Goal: Task Accomplishment & Management: Complete application form

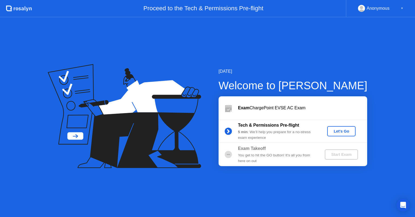
click at [344, 129] on div "Let's Go" at bounding box center [342, 131] width 24 height 4
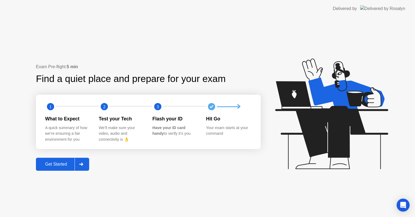
click at [54, 162] on div "Get Started" at bounding box center [56, 164] width 37 height 5
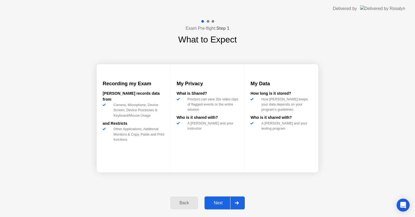
click at [241, 204] on div at bounding box center [236, 203] width 13 height 12
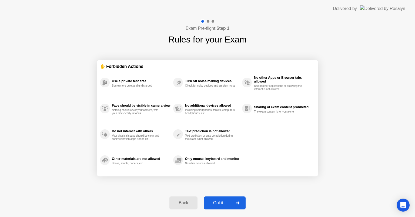
click at [241, 204] on div at bounding box center [237, 203] width 13 height 12
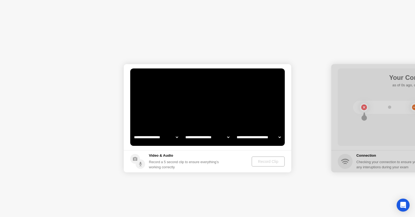
select select "**********"
select select "*******"
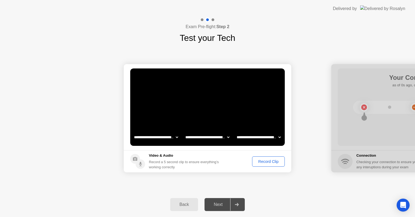
click at [268, 165] on button "Record Clip" at bounding box center [268, 161] width 33 height 10
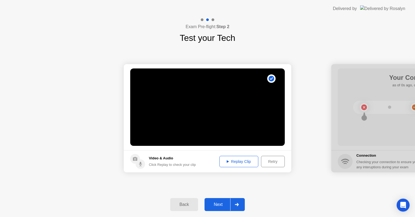
click at [236, 206] on icon at bounding box center [237, 204] width 4 height 3
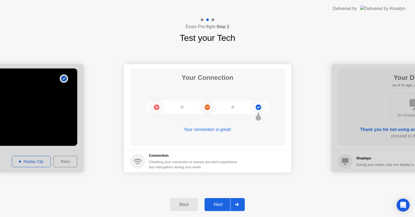
click at [235, 205] on div at bounding box center [236, 204] width 13 height 12
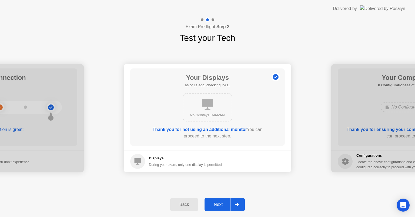
click at [235, 205] on div at bounding box center [236, 204] width 13 height 12
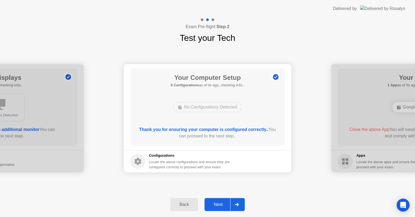
click at [235, 205] on div at bounding box center [236, 204] width 13 height 12
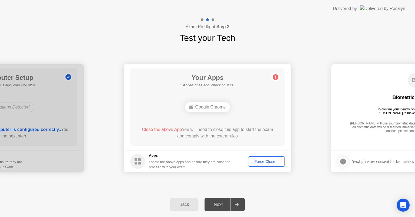
click at [269, 160] on div "Force Close..." at bounding box center [266, 161] width 33 height 4
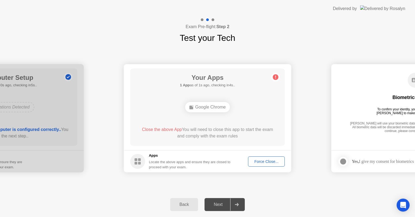
click at [276, 163] on div "Force Close..." at bounding box center [266, 161] width 33 height 4
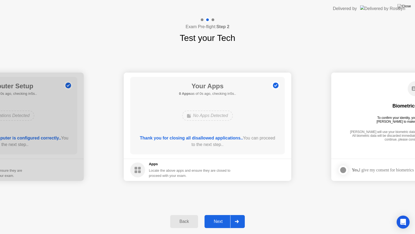
click at [398, 4] on div "Delivered by" at bounding box center [369, 8] width 72 height 17
click at [239, 217] on icon at bounding box center [237, 221] width 4 height 3
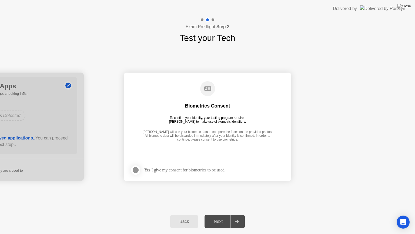
click at [135, 171] on div at bounding box center [136, 170] width 6 height 6
click at [236, 217] on div at bounding box center [236, 221] width 13 height 12
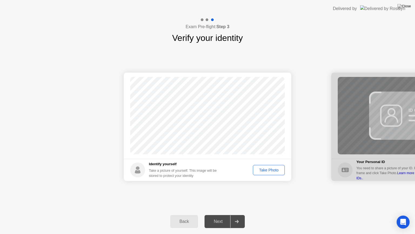
click at [266, 170] on div "Take Photo" at bounding box center [269, 170] width 28 height 4
click at [235, 217] on div at bounding box center [236, 221] width 13 height 12
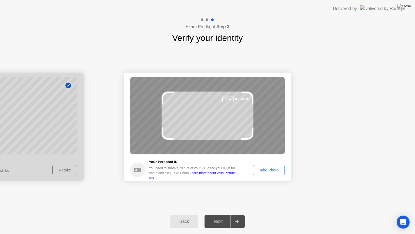
click at [272, 171] on div "Take Photo" at bounding box center [269, 170] width 28 height 4
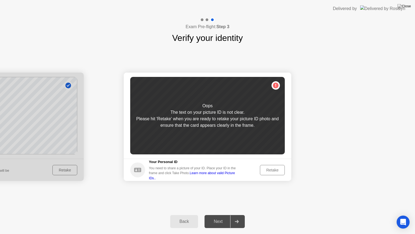
click at [272, 171] on div "Retake" at bounding box center [272, 170] width 21 height 4
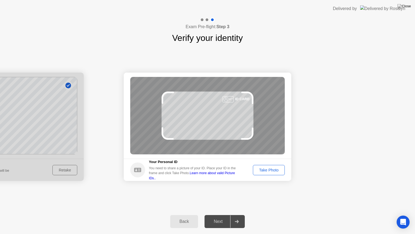
click at [272, 171] on div "Take Photo" at bounding box center [269, 170] width 28 height 4
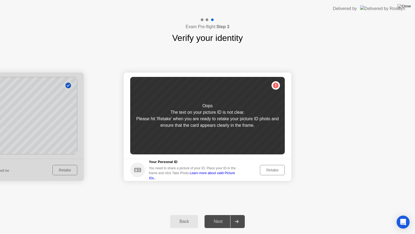
click at [272, 171] on div "Retake" at bounding box center [272, 170] width 21 height 4
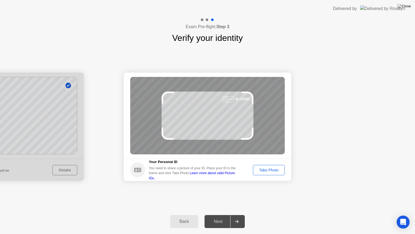
click at [272, 171] on div "Take Photo" at bounding box center [269, 170] width 28 height 4
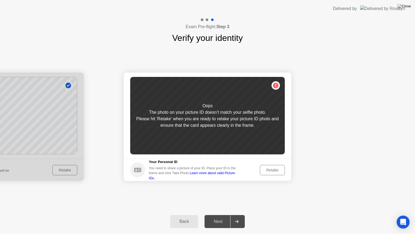
click at [272, 171] on div "Retake" at bounding box center [272, 170] width 21 height 4
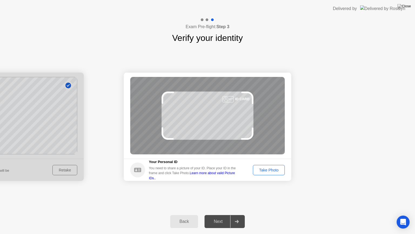
click at [272, 171] on div "Take Photo" at bounding box center [269, 170] width 28 height 4
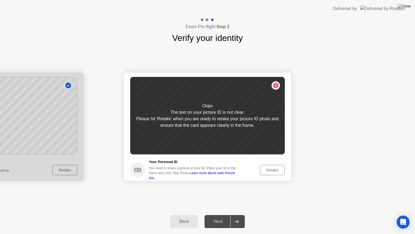
click at [272, 171] on div "Retake" at bounding box center [272, 170] width 21 height 4
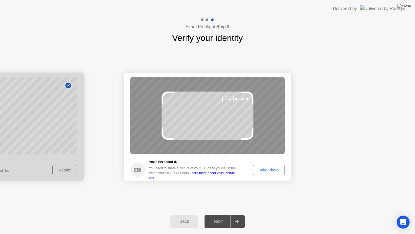
click at [272, 171] on div "Take Photo" at bounding box center [269, 170] width 28 height 4
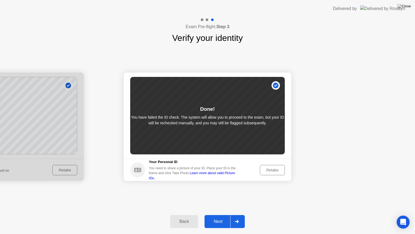
click at [272, 171] on div "Retake" at bounding box center [272, 170] width 21 height 4
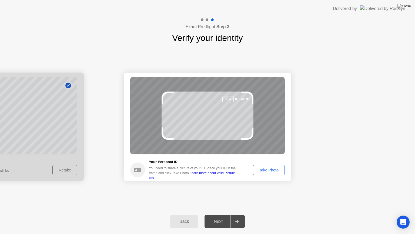
click at [272, 171] on div "Take Photo" at bounding box center [269, 170] width 28 height 4
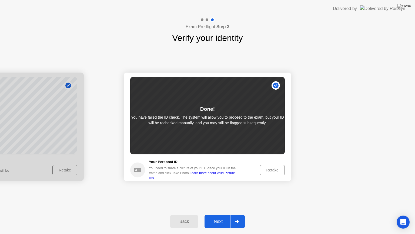
click at [272, 171] on div "Retake" at bounding box center [272, 170] width 21 height 4
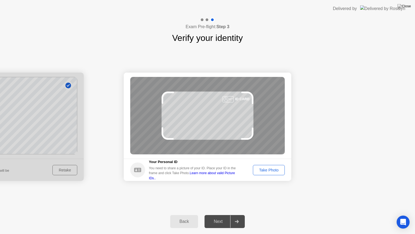
click at [272, 171] on div "Take Photo" at bounding box center [269, 170] width 28 height 4
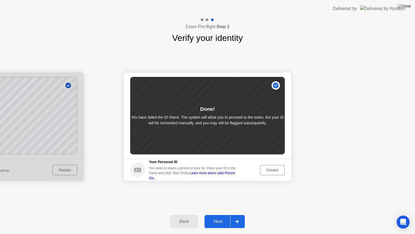
click at [228, 217] on div "Next" at bounding box center [218, 221] width 24 height 5
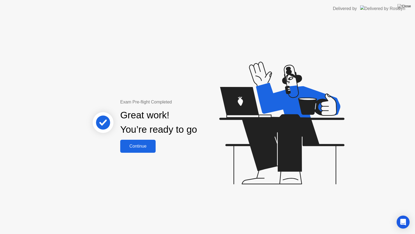
click at [140, 147] on div "Continue" at bounding box center [138, 146] width 32 height 5
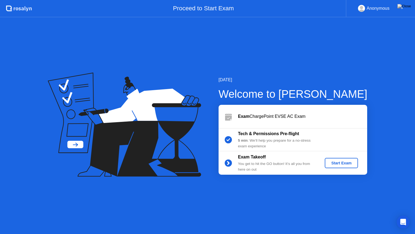
click at [331, 161] on div "Start Exam" at bounding box center [341, 163] width 29 height 4
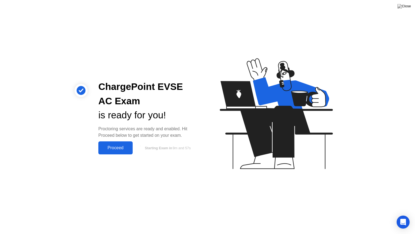
click at [122, 149] on div "Proceed" at bounding box center [115, 147] width 31 height 5
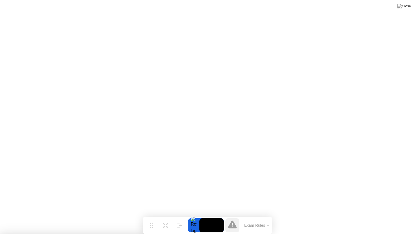
click at [385, 217] on div at bounding box center [207, 234] width 415 height 0
click at [234, 217] on icon at bounding box center [232, 224] width 9 height 8
click at [254, 217] on button "Exam Rules" at bounding box center [257, 225] width 29 height 5
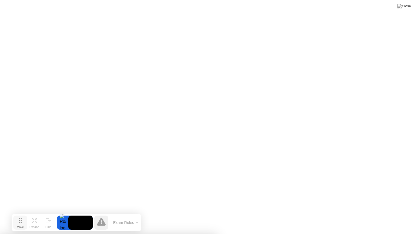
drag, startPoint x: 150, startPoint y: 224, endPoint x: 18, endPoint y: 224, distance: 131.2
click at [18, 217] on button "Move" at bounding box center [20, 222] width 14 height 14
drag, startPoint x: 315, startPoint y: 43, endPoint x: 302, endPoint y: 69, distance: 28.8
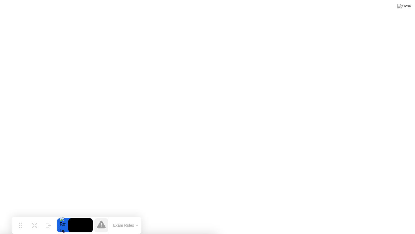
click at [268, 217] on div at bounding box center [207, 234] width 415 height 0
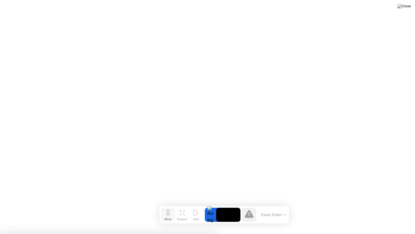
drag, startPoint x: 23, startPoint y: 221, endPoint x: 170, endPoint y: 208, distance: 147.7
click at [170, 208] on button "Move" at bounding box center [168, 214] width 14 height 14
click at [16, 217] on div at bounding box center [207, 234] width 415 height 0
click at [392, 217] on div at bounding box center [207, 234] width 415 height 0
click at [407, 8] on img at bounding box center [405, 6] width 14 height 4
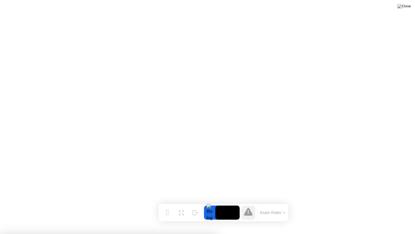
drag, startPoint x: 243, startPoint y: 131, endPoint x: 268, endPoint y: 164, distance: 41.8
drag, startPoint x: 184, startPoint y: 111, endPoint x: 176, endPoint y: 117, distance: 10.1
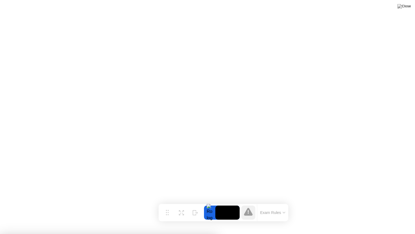
click at [406, 217] on div at bounding box center [207, 234] width 415 height 0
